Goal: Contribute content: Add original content to the website for others to see

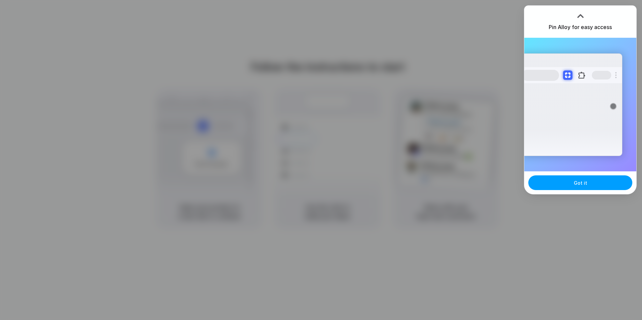
click at [589, 187] on button "Got it" at bounding box center [580, 183] width 104 height 15
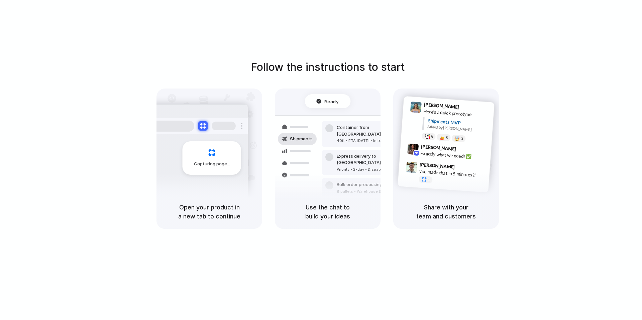
click at [588, 154] on div "Follow the instructions to start Capturing page Open your product in a new tab …" at bounding box center [328, 144] width 642 height 170
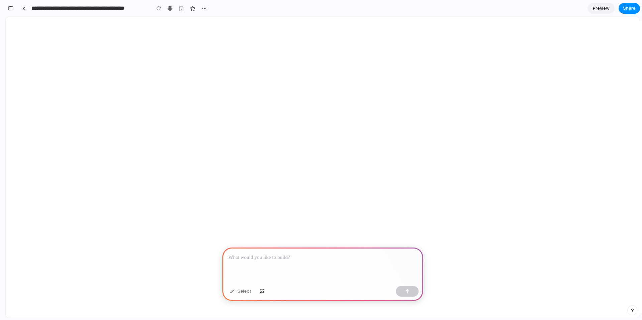
click at [307, 263] on div at bounding box center [322, 266] width 201 height 36
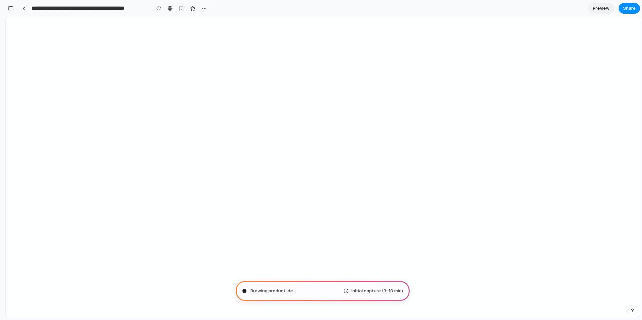
type input "**********"
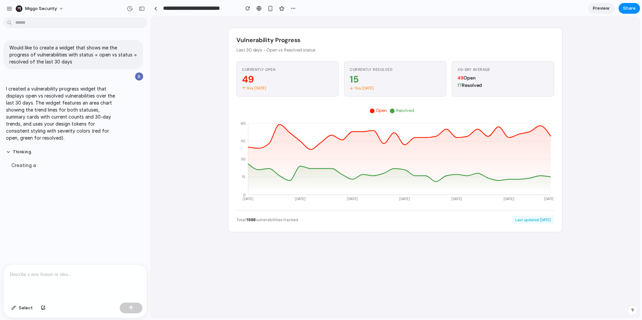
click at [249, 51] on p "Last 30 days - Open vs Resolved status" at bounding box center [395, 50] width 318 height 6
click at [12, 99] on p "I created a vulnerability progress widget that displays open vs resolved vulner…" at bounding box center [62, 113] width 112 height 56
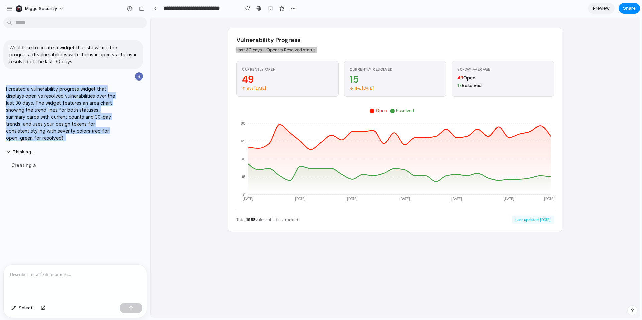
click at [12, 99] on p "I created a vulnerability progress widget that displays open vs resolved vulner…" at bounding box center [62, 113] width 112 height 56
click at [44, 118] on p "I created a vulnerability progress widget that displays open vs resolved vulner…" at bounding box center [62, 113] width 112 height 56
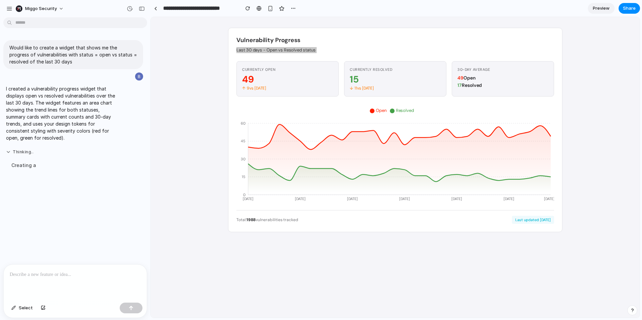
click at [26, 150] on button "Thinking .." at bounding box center [62, 153] width 112 height 6
click at [26, 150] on button "Thinking" at bounding box center [62, 153] width 112 height 6
click at [57, 271] on p at bounding box center [75, 275] width 131 height 8
click at [56, 274] on p at bounding box center [75, 275] width 131 height 8
click at [37, 283] on div at bounding box center [75, 282] width 143 height 35
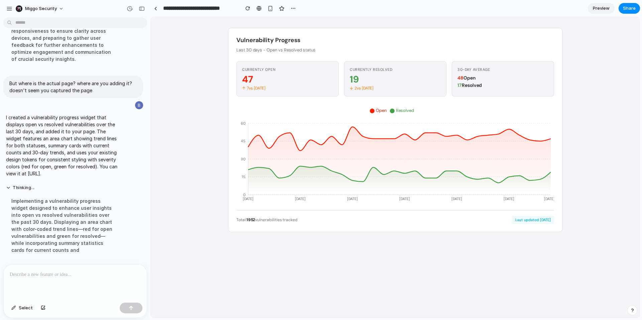
click at [44, 281] on div at bounding box center [75, 282] width 143 height 35
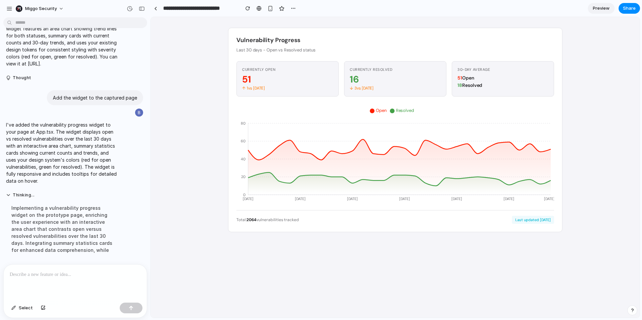
click at [39, 129] on p "I've added the vulnerability progress widget to your page at App.tsx. The widge…" at bounding box center [62, 152] width 112 height 63
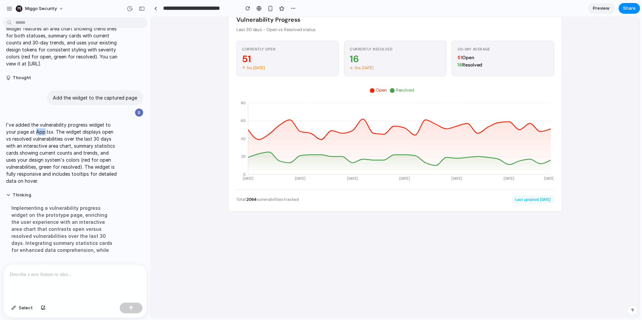
scroll to position [21, 0]
click at [60, 216] on div "Implementing a vulnerability progress widget on the prototype page, enriching t…" at bounding box center [62, 229] width 112 height 57
